Goal: Navigation & Orientation: Find specific page/section

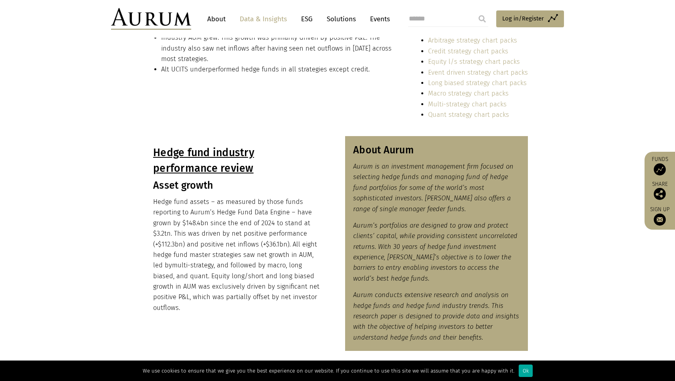
scroll to position [312, 0]
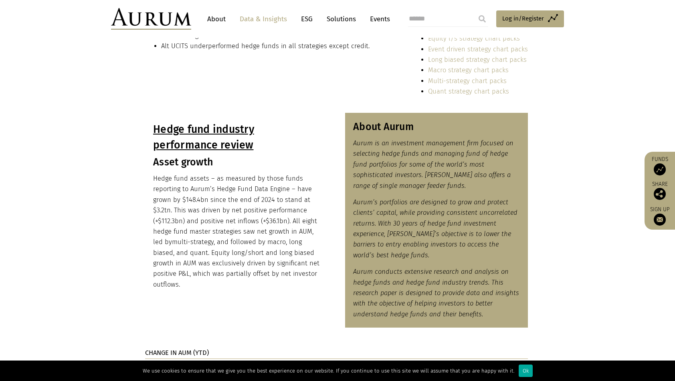
click at [660, 168] on img at bounding box center [660, 169] width 12 height 12
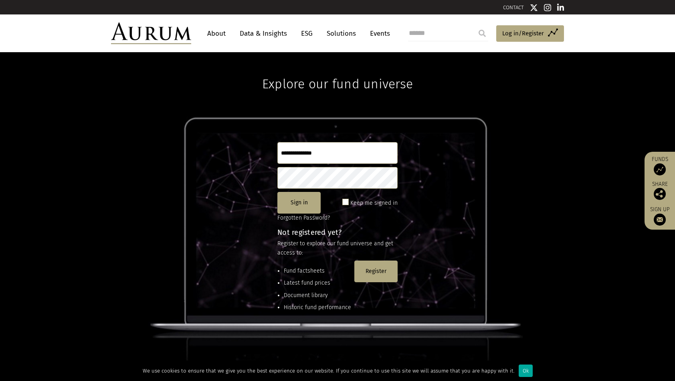
click at [224, 32] on link "About" at bounding box center [216, 33] width 26 height 15
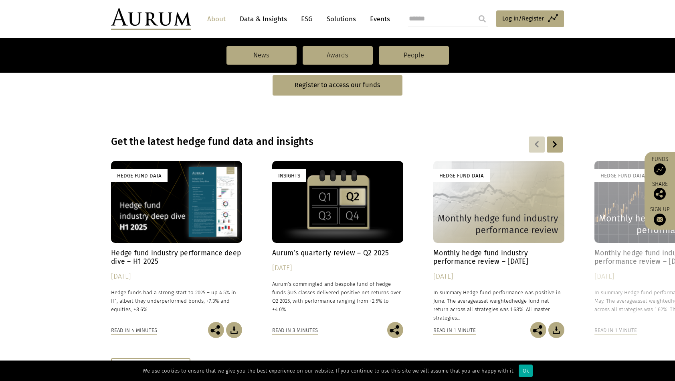
scroll to position [502, 0]
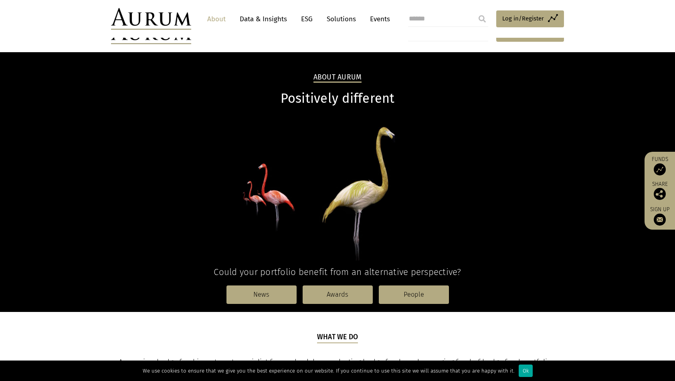
scroll to position [502, 0]
